Goal: Task Accomplishment & Management: Use online tool/utility

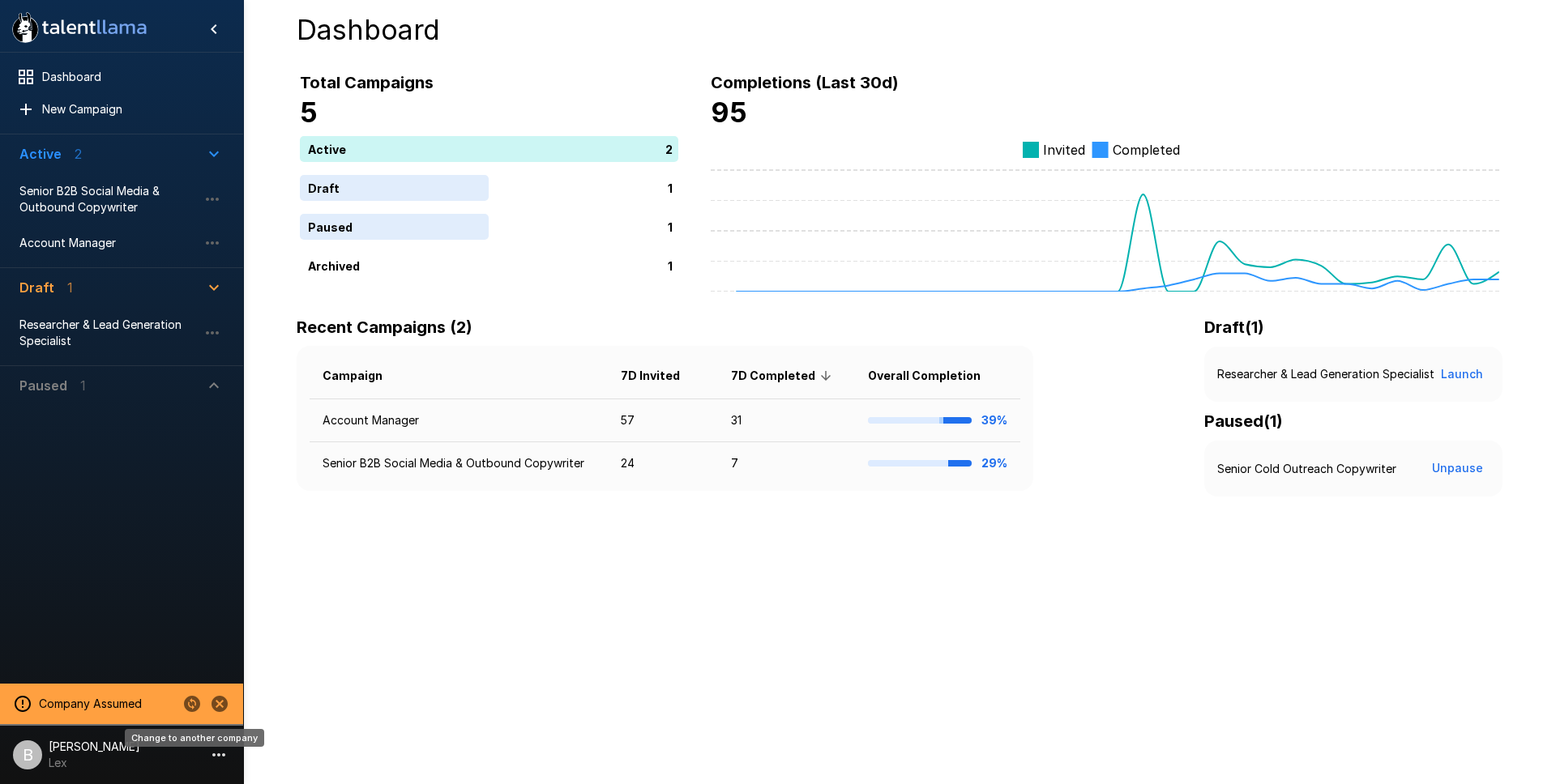
click at [191, 707] on icon "Change to another company" at bounding box center [191, 704] width 19 height 19
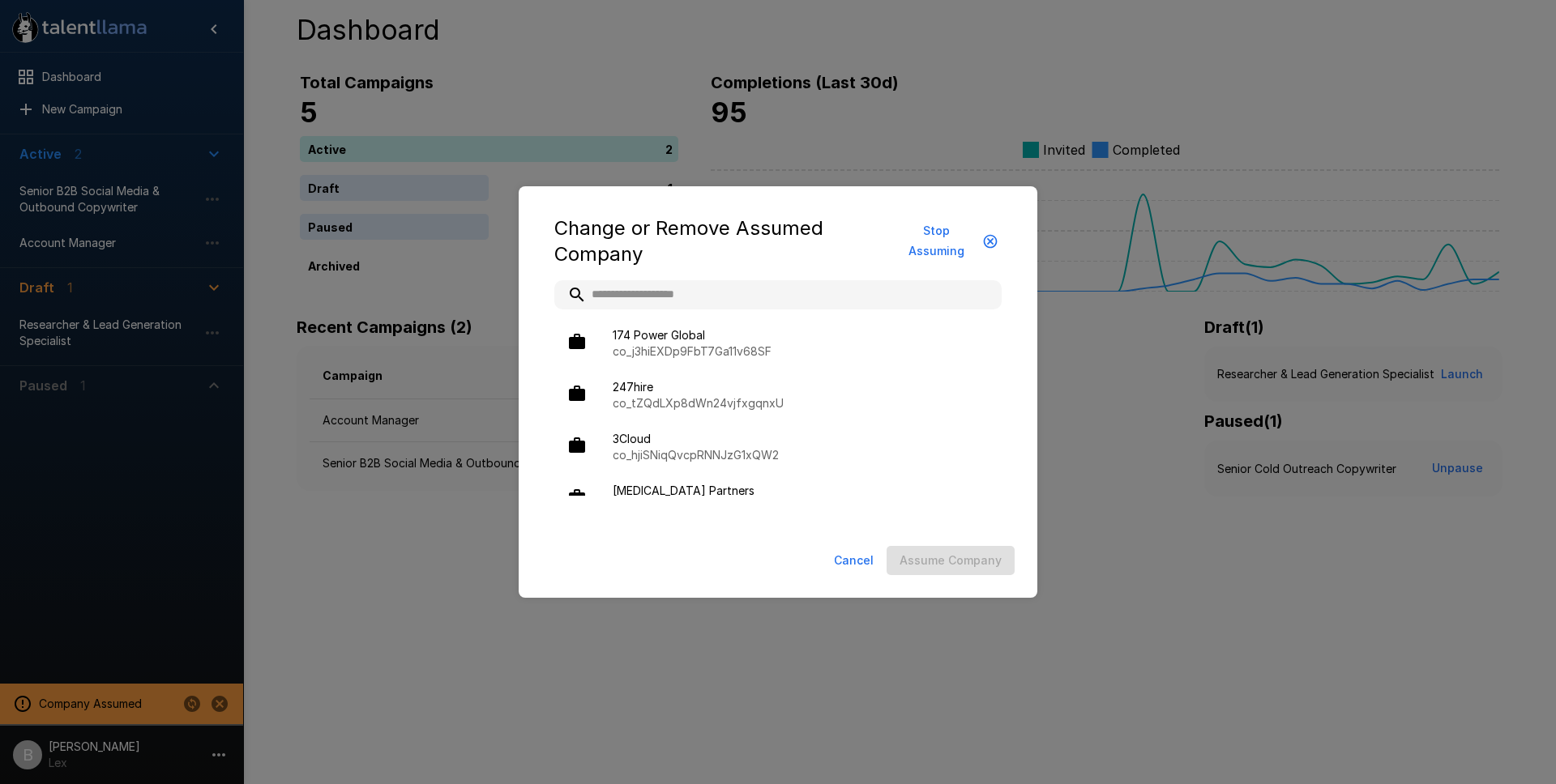
click at [675, 292] on input "text" at bounding box center [778, 295] width 447 height 29
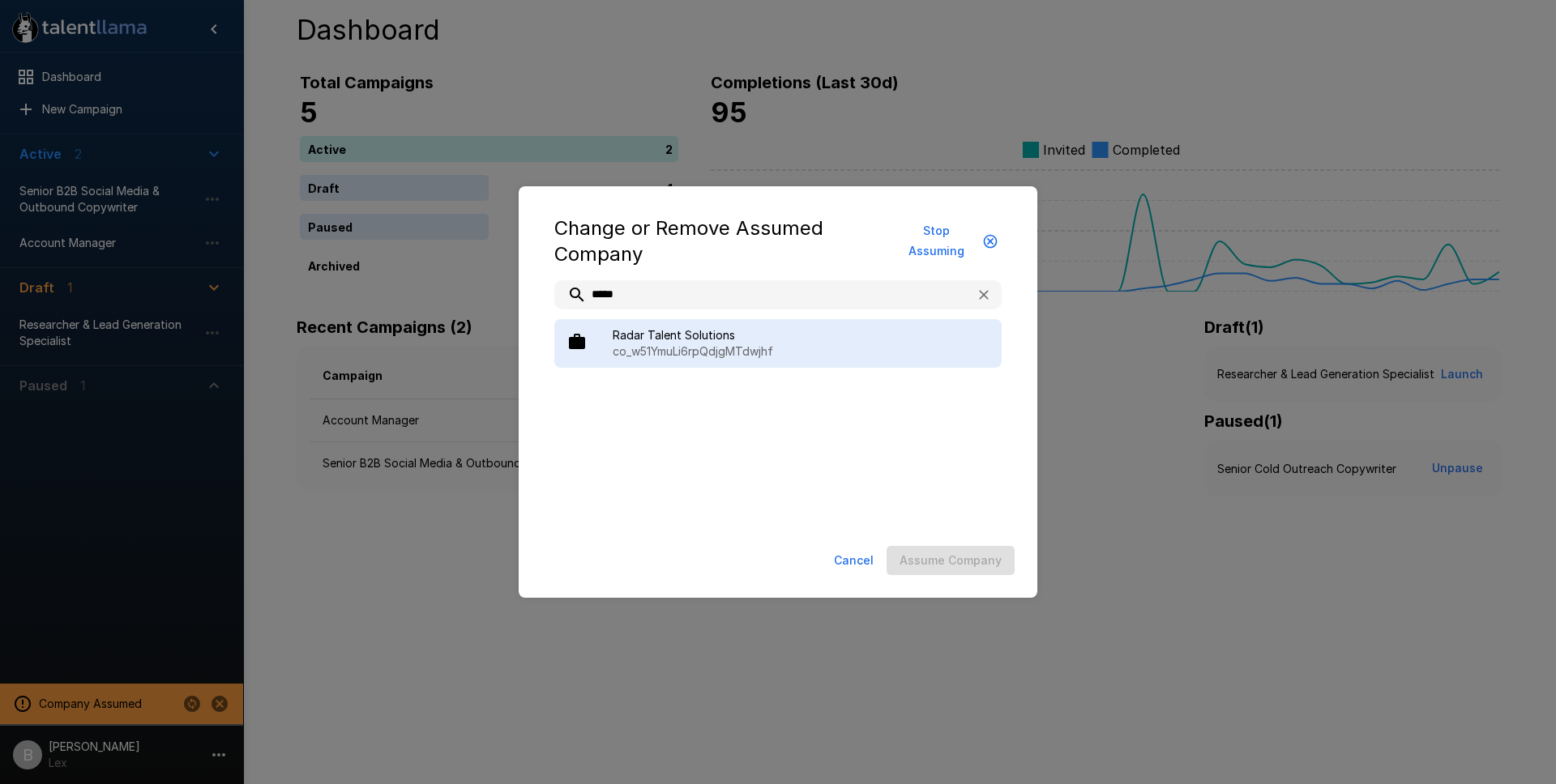
type input "*****"
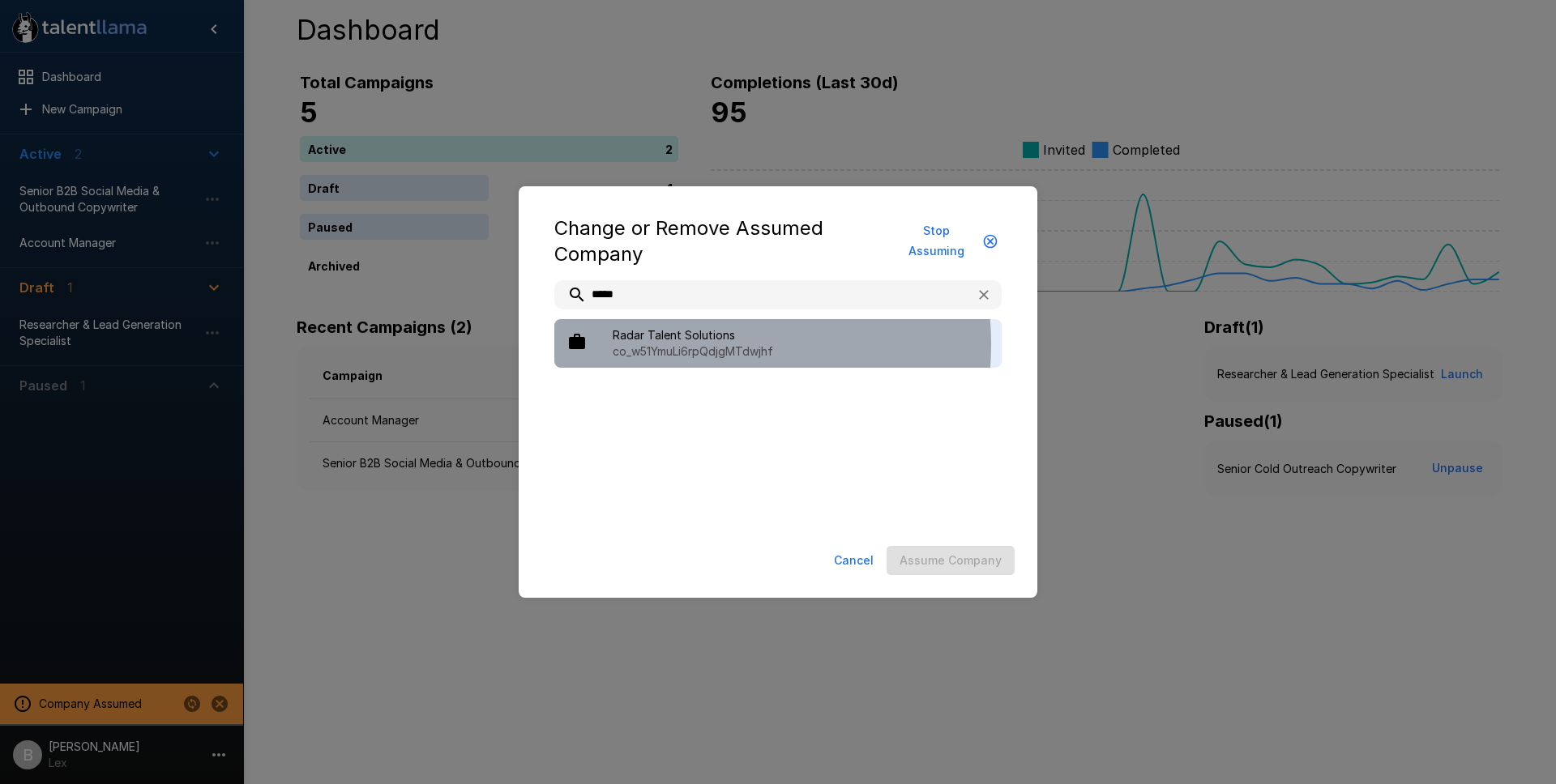
click at [673, 345] on p "co_w51YmuLi6rpQdjgMTdwjhf" at bounding box center [800, 351] width 376 height 16
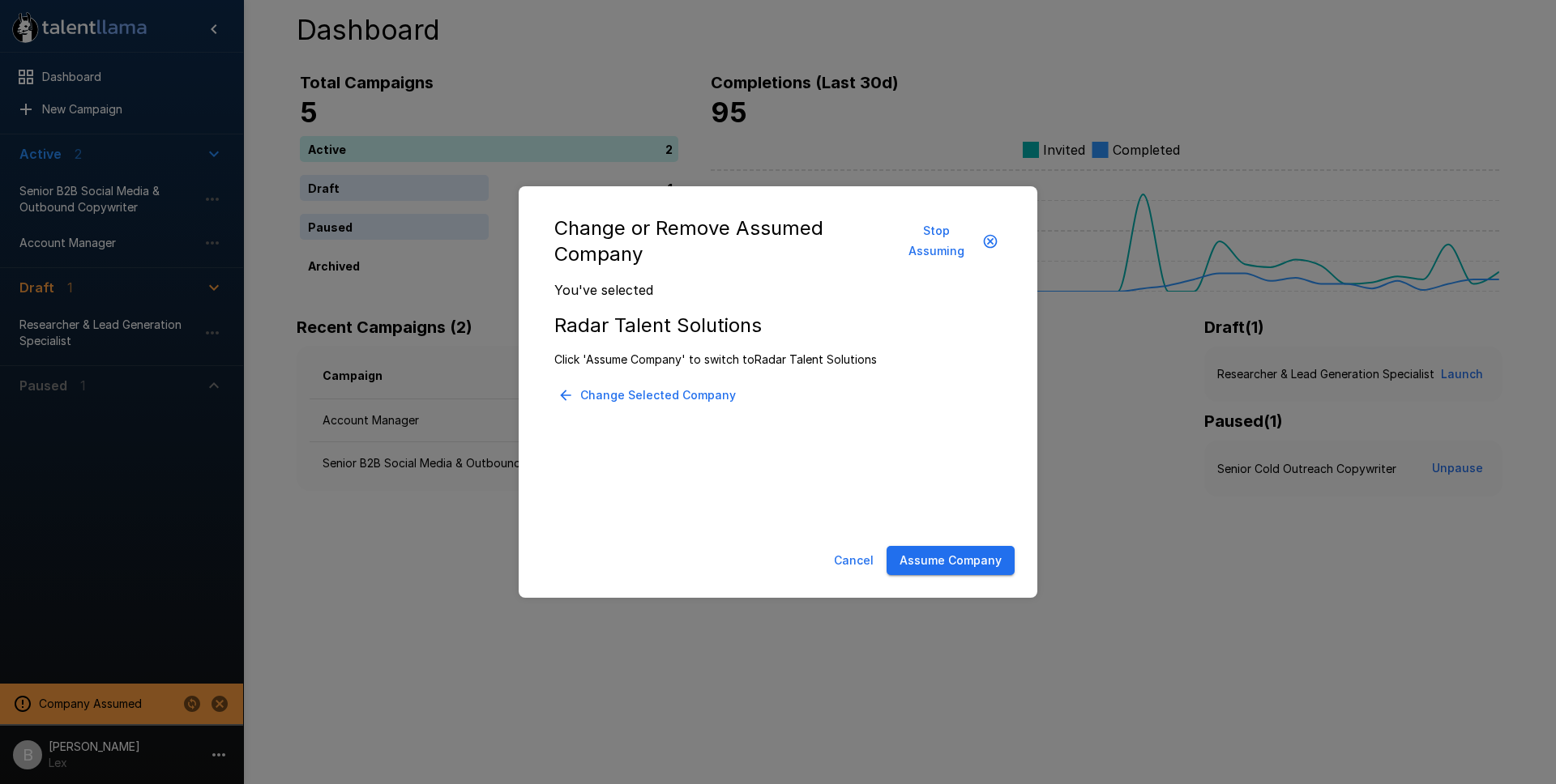
click at [970, 556] on button "Assume Company" at bounding box center [950, 560] width 128 height 30
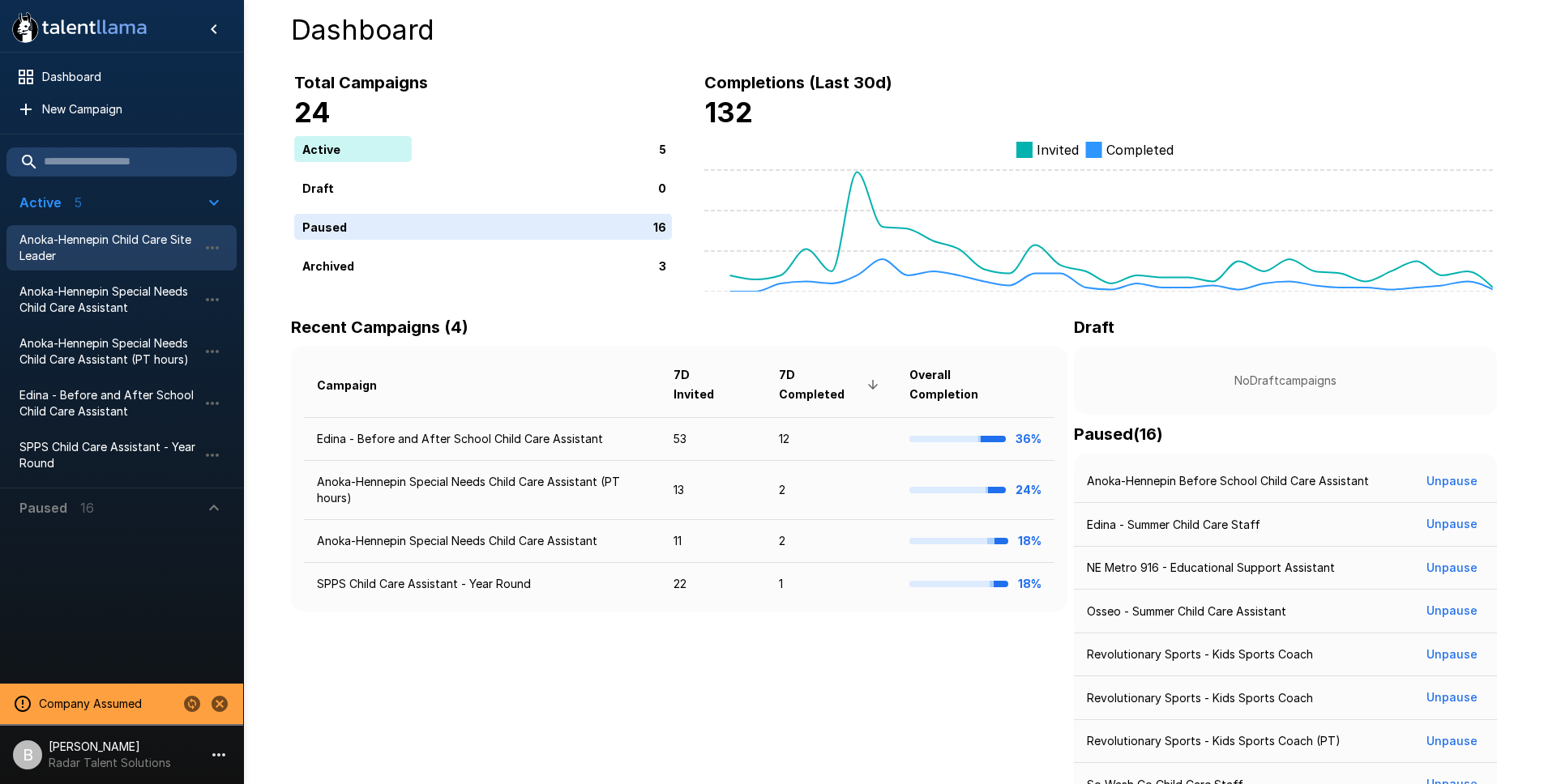
click at [95, 232] on span "Anoka-Hennepin Child Care Site Leader" at bounding box center [108, 248] width 179 height 32
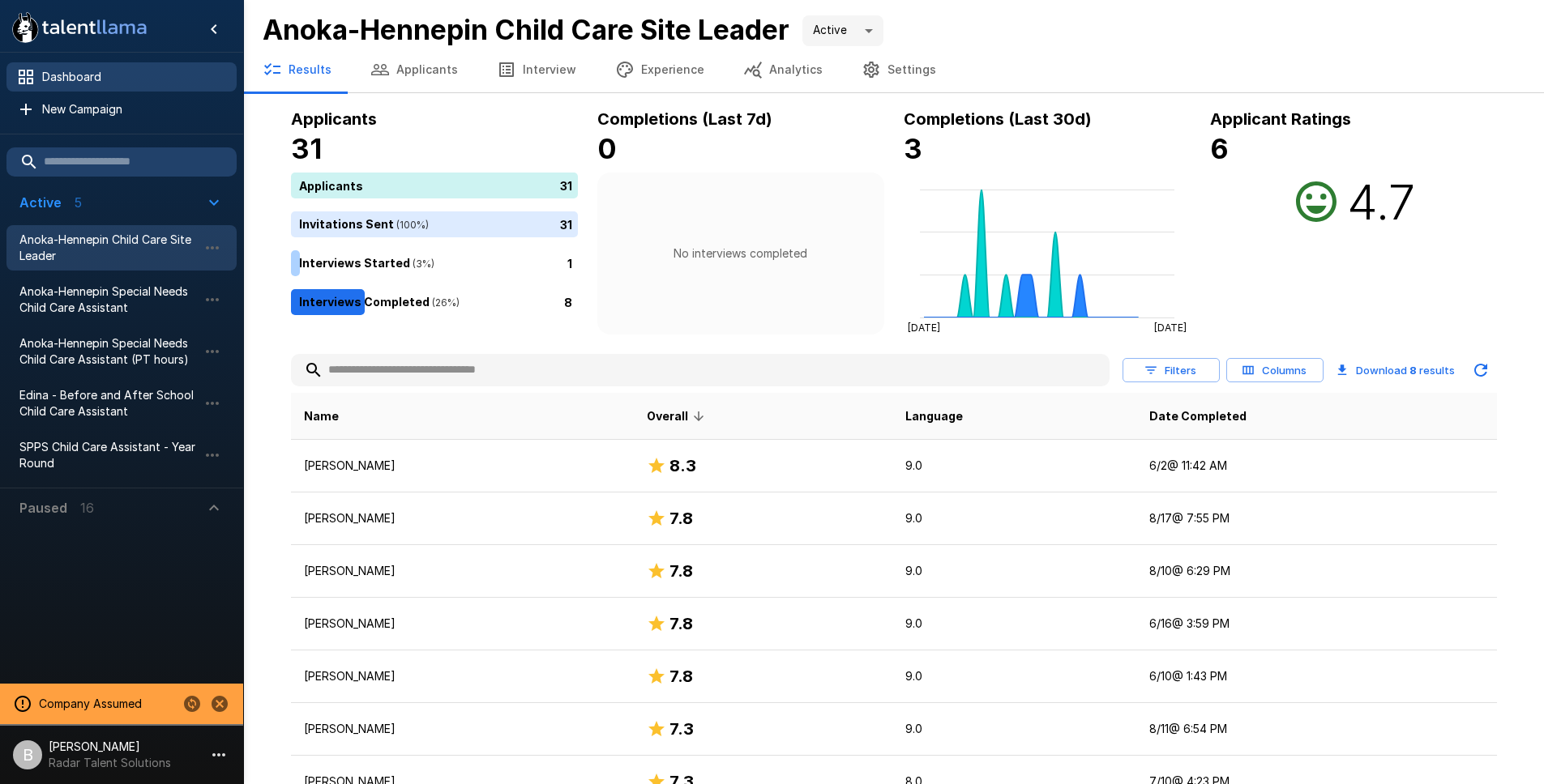
click at [70, 69] on span "Dashboard" at bounding box center [133, 76] width 181 height 16
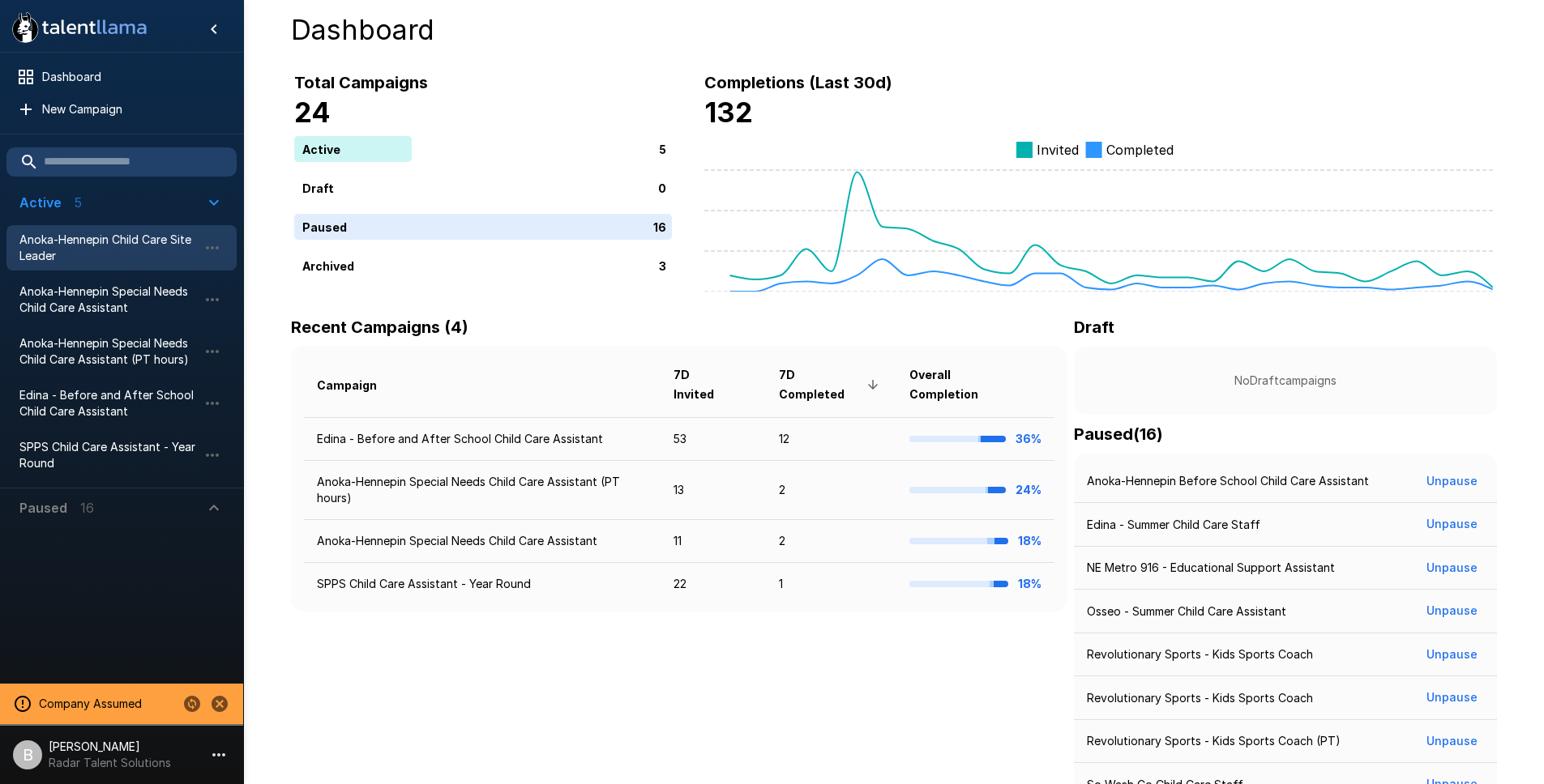
click at [110, 240] on span "Anoka-Hennepin Child Care Site Leader" at bounding box center [108, 248] width 179 height 32
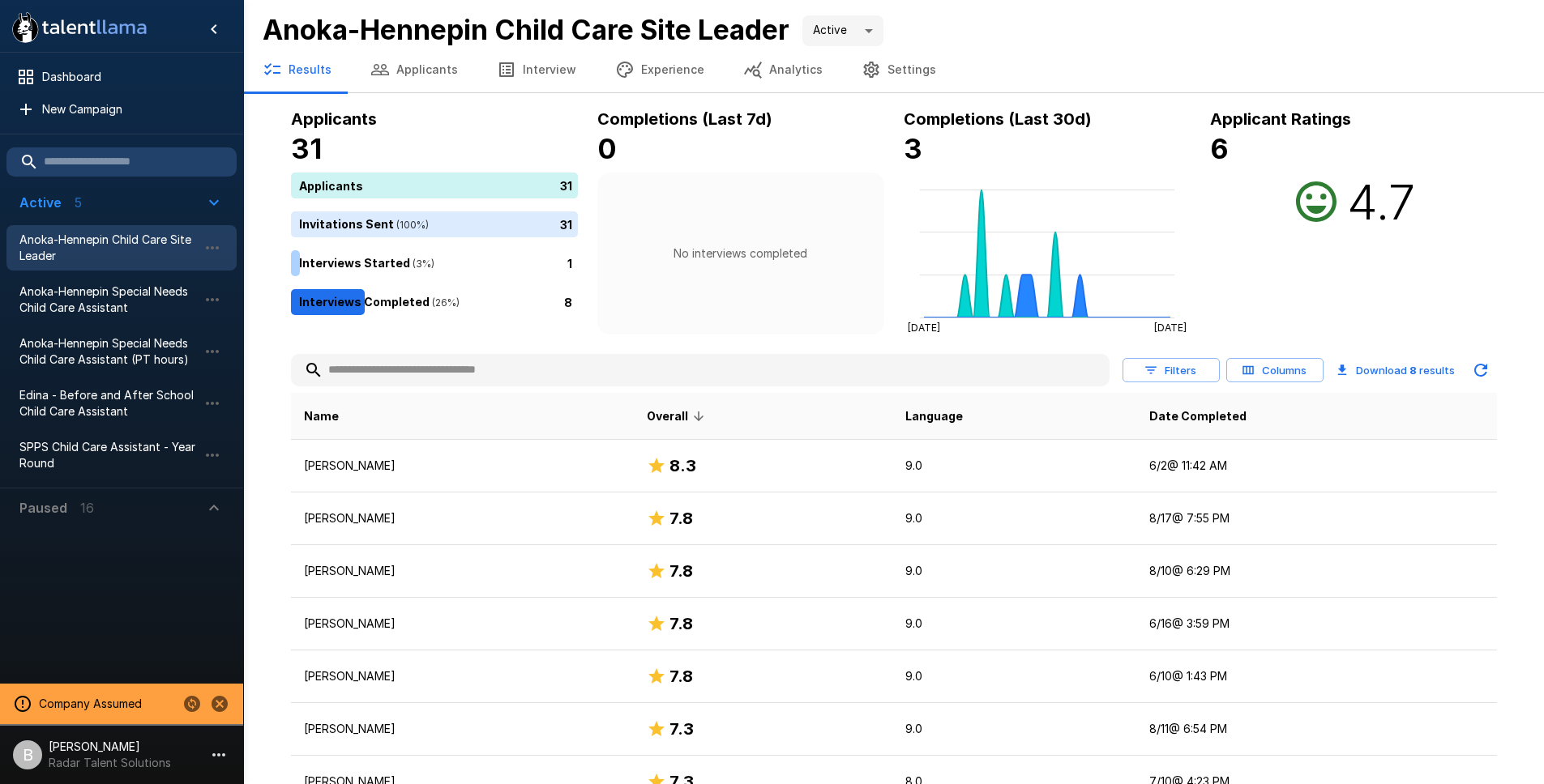
click at [644, 69] on button "Experience" at bounding box center [659, 70] width 128 height 46
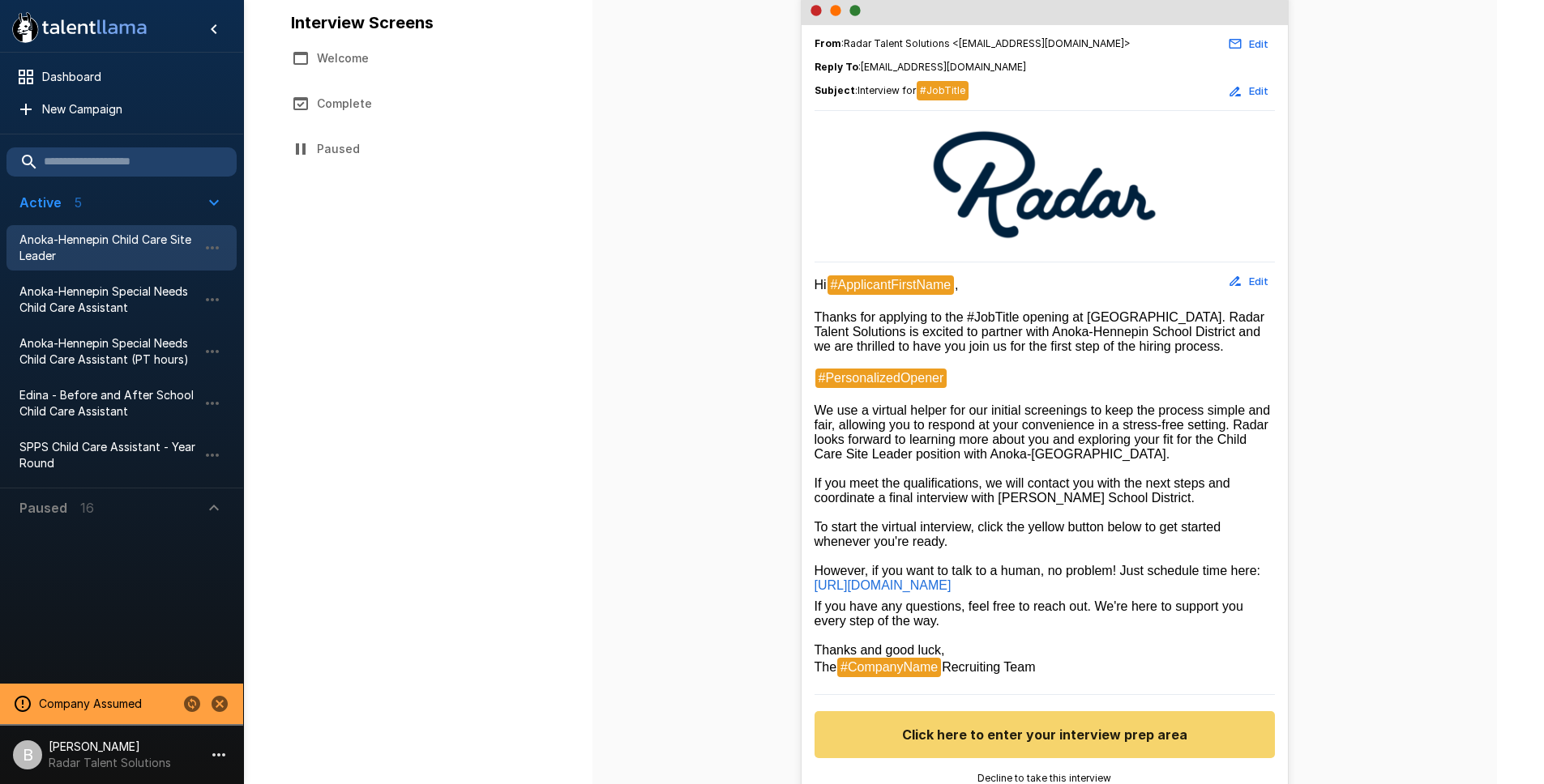
scroll to position [395, 0]
